Goal: Information Seeking & Learning: Learn about a topic

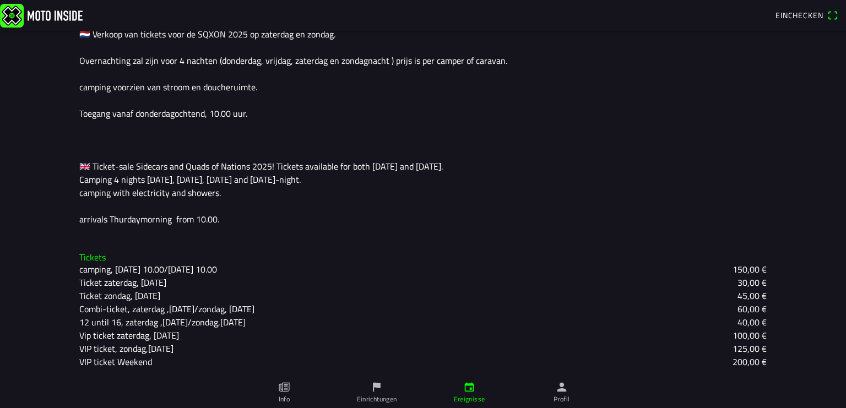
scroll to position [316, 0]
click at [0, 0] on slot "Combi-ticket, zaterdag ,[DATE]/zondag, [DATE]" at bounding box center [0, 0] width 0 height 0
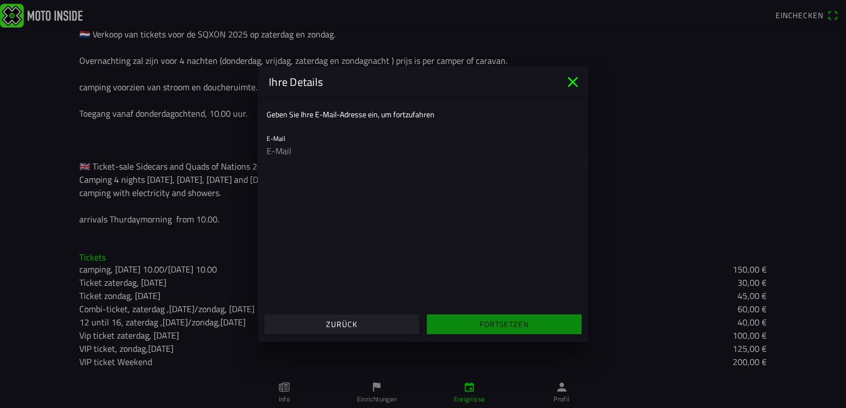
click at [296, 327] on span "Zurück" at bounding box center [342, 325] width 138 height 20
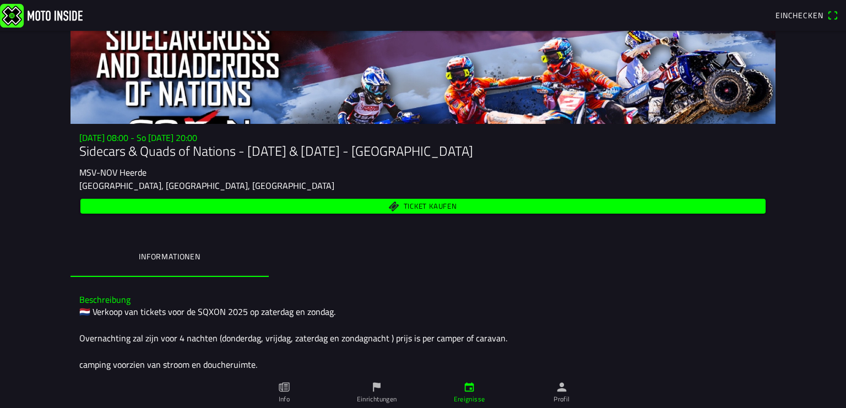
scroll to position [0, 0]
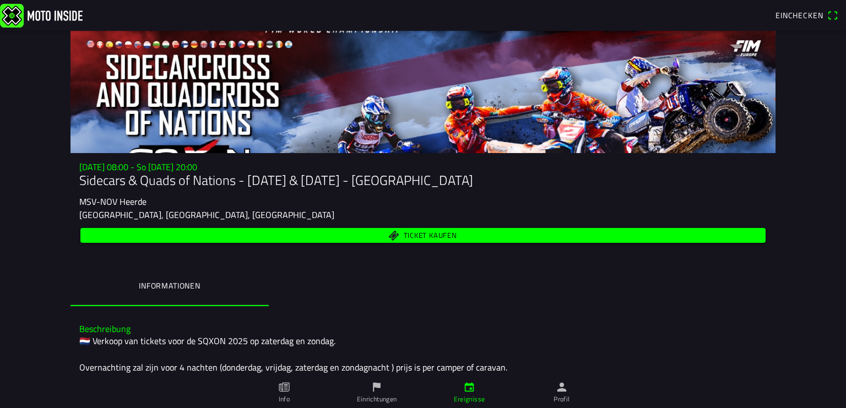
click at [426, 233] on span "Ticket kaufen" at bounding box center [430, 235] width 53 height 7
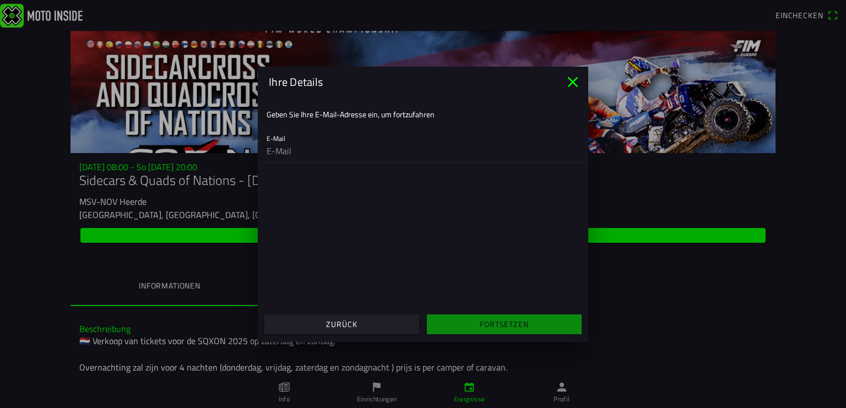
click at [0, 0] on slot "Zurück" at bounding box center [0, 0] width 0 height 0
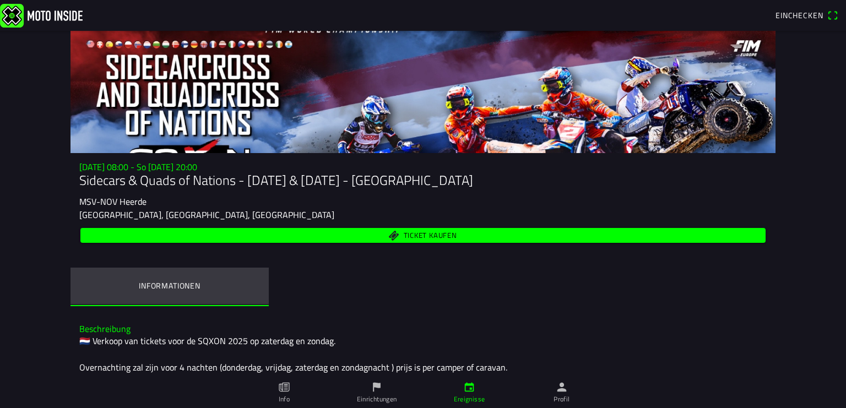
click at [146, 283] on ion-label "Informationen" at bounding box center [170, 286] width 62 height 12
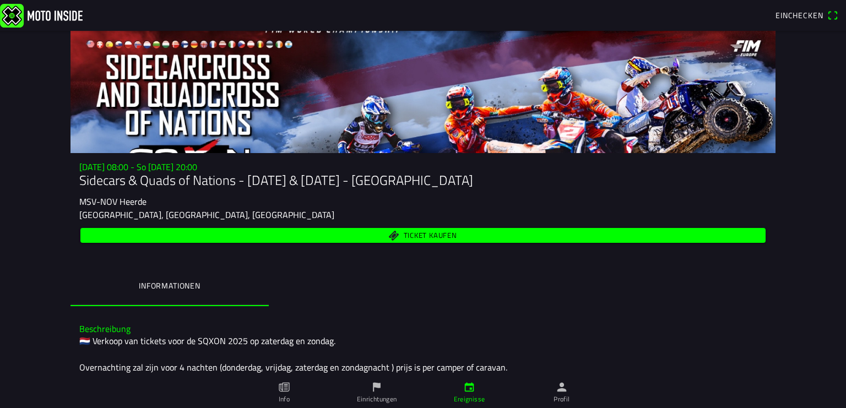
drag, startPoint x: 71, startPoint y: 310, endPoint x: 108, endPoint y: 318, distance: 38.2
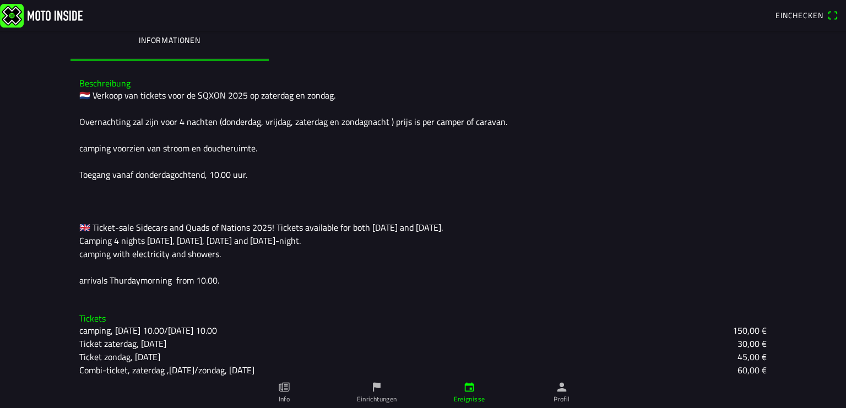
scroll to position [316, 0]
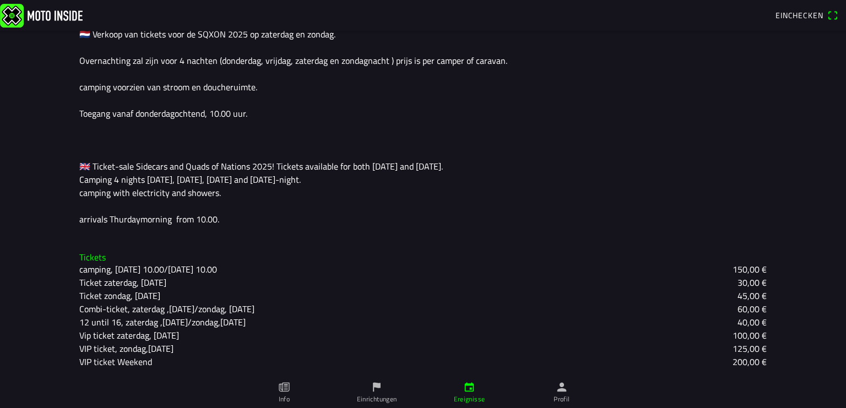
click at [283, 384] on icon "paper" at bounding box center [284, 387] width 12 height 12
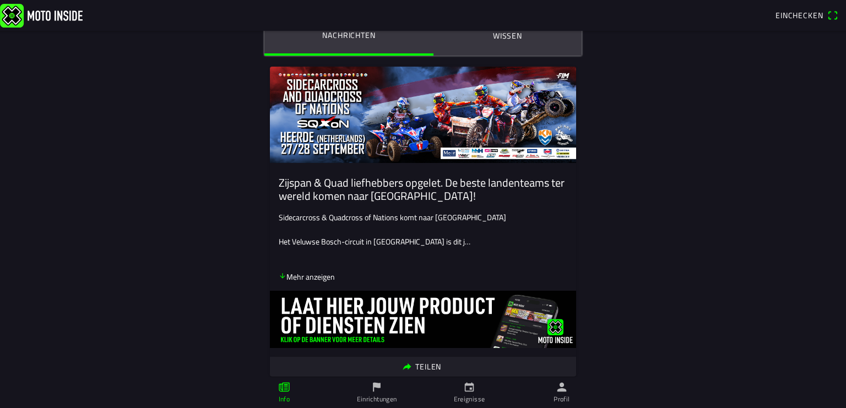
scroll to position [164, 0]
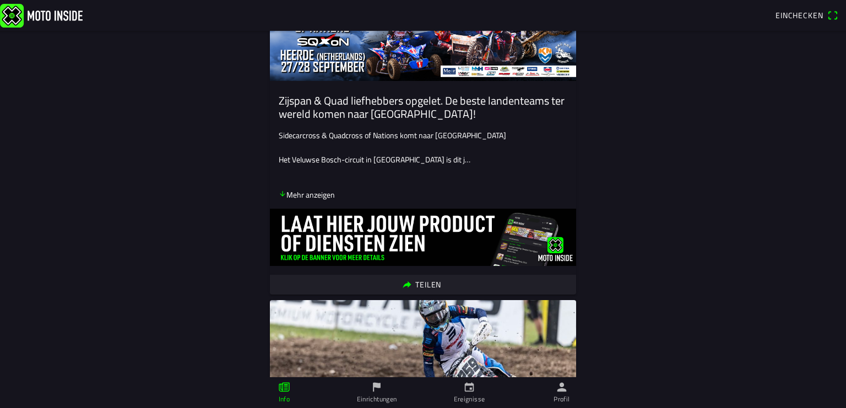
click at [279, 194] on icon "arrow down" at bounding box center [283, 194] width 8 height 8
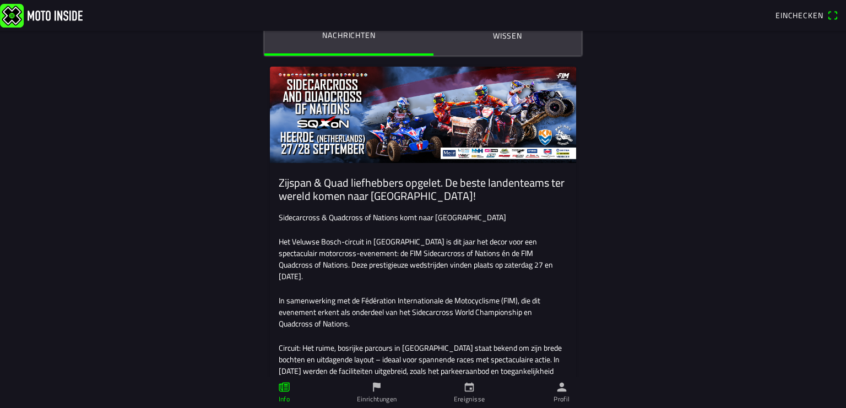
scroll to position [0, 0]
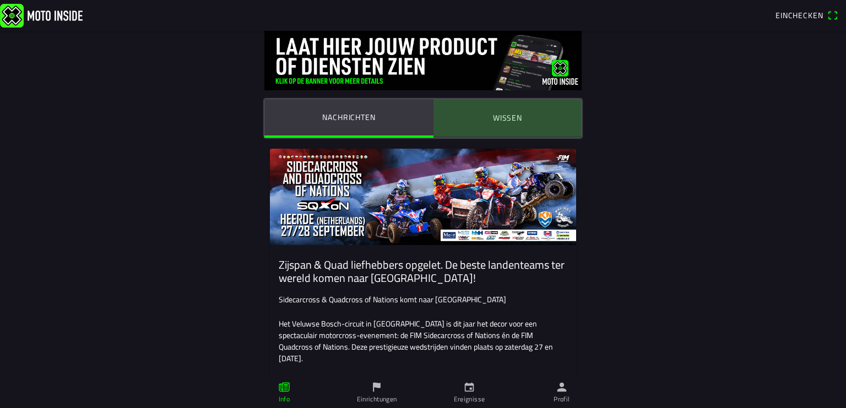
click at [505, 116] on ion-label "Wissen" at bounding box center [507, 118] width 29 height 12
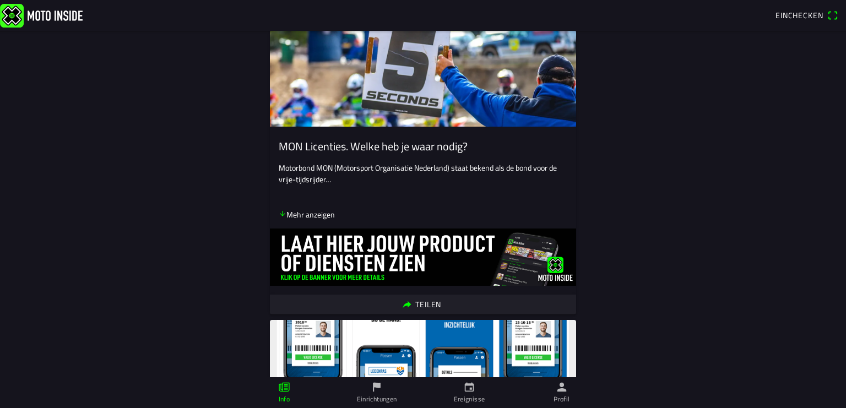
scroll to position [164, 0]
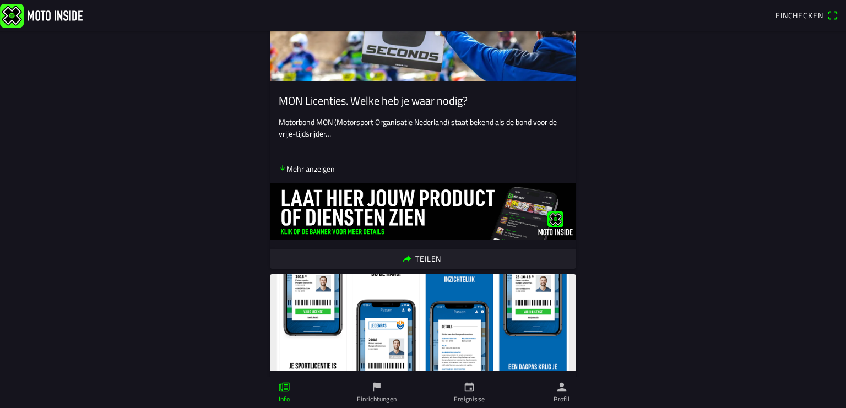
click at [279, 167] on icon "arrow down" at bounding box center [283, 168] width 8 height 8
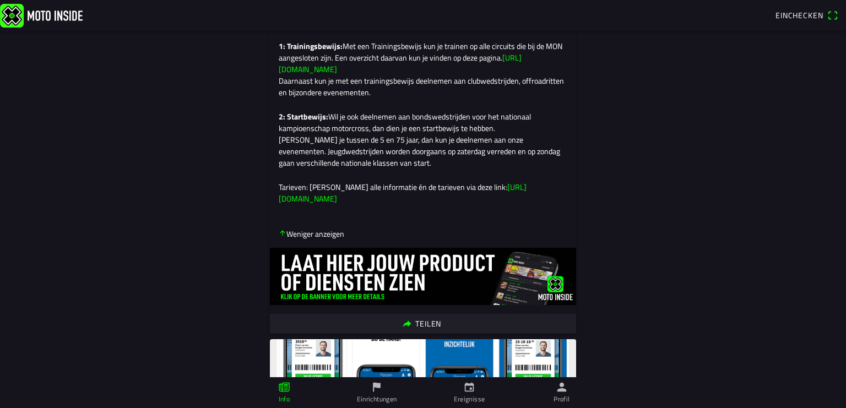
scroll to position [328, 0]
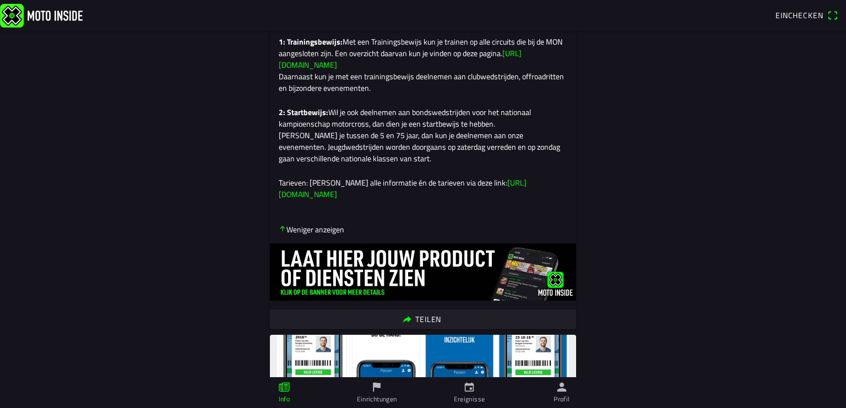
click at [298, 200] on link "https://mon.nl/over-mon/sporten/motorcross/" at bounding box center [403, 188] width 248 height 23
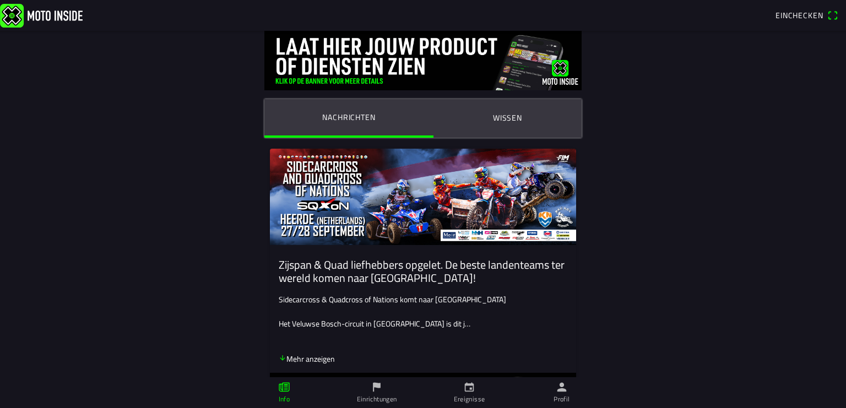
click at [330, 116] on ion-label "Nachrichten" at bounding box center [348, 117] width 53 height 12
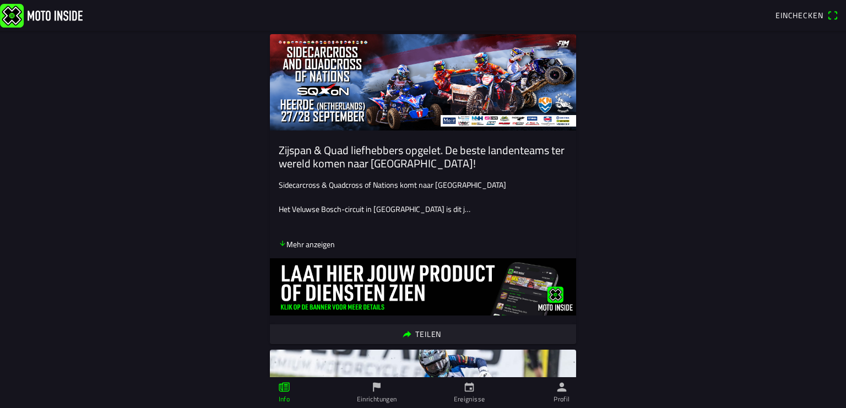
scroll to position [164, 0]
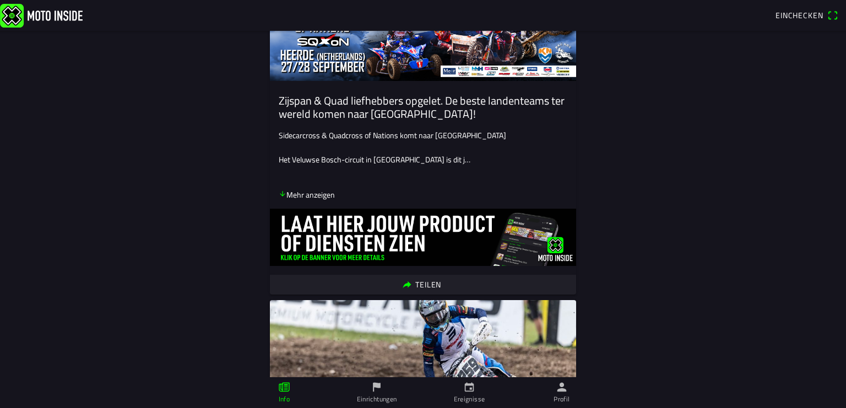
click at [279, 194] on icon "arrow down" at bounding box center [283, 194] width 8 height 8
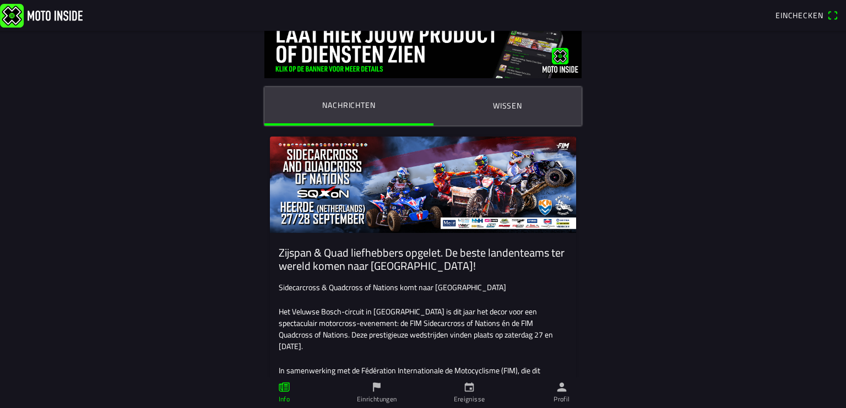
scroll to position [0, 0]
